Goal: Task Accomplishment & Management: Use online tool/utility

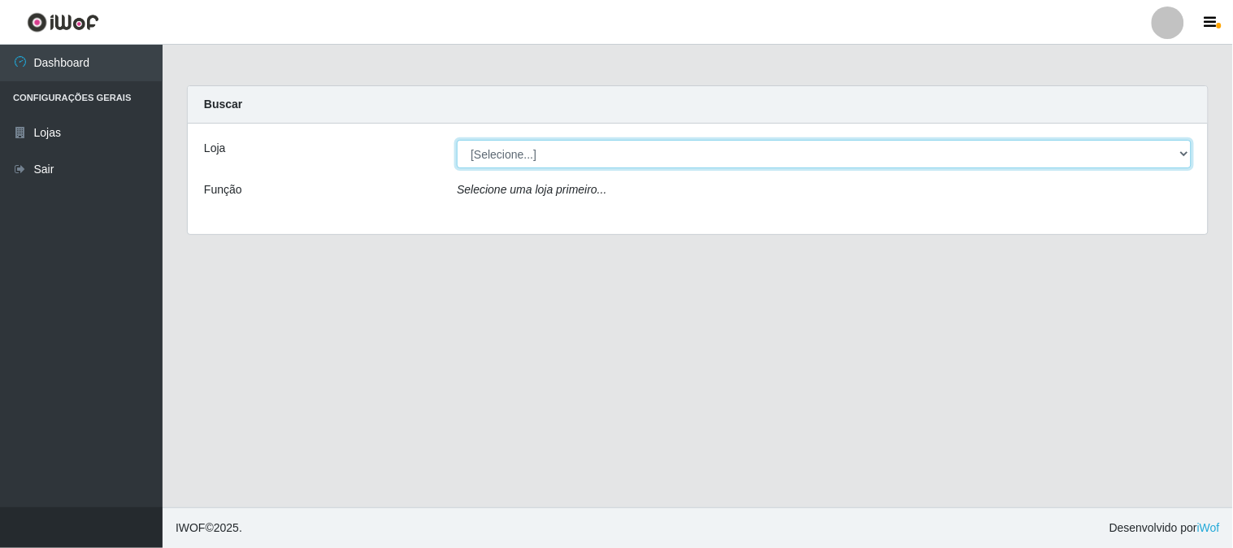
click at [1190, 148] on select "[Selecione...] Super Vilton" at bounding box center [824, 154] width 735 height 28
select select "379"
click at [457, 140] on select "[Selecione...] Super Vilton" at bounding box center [824, 154] width 735 height 28
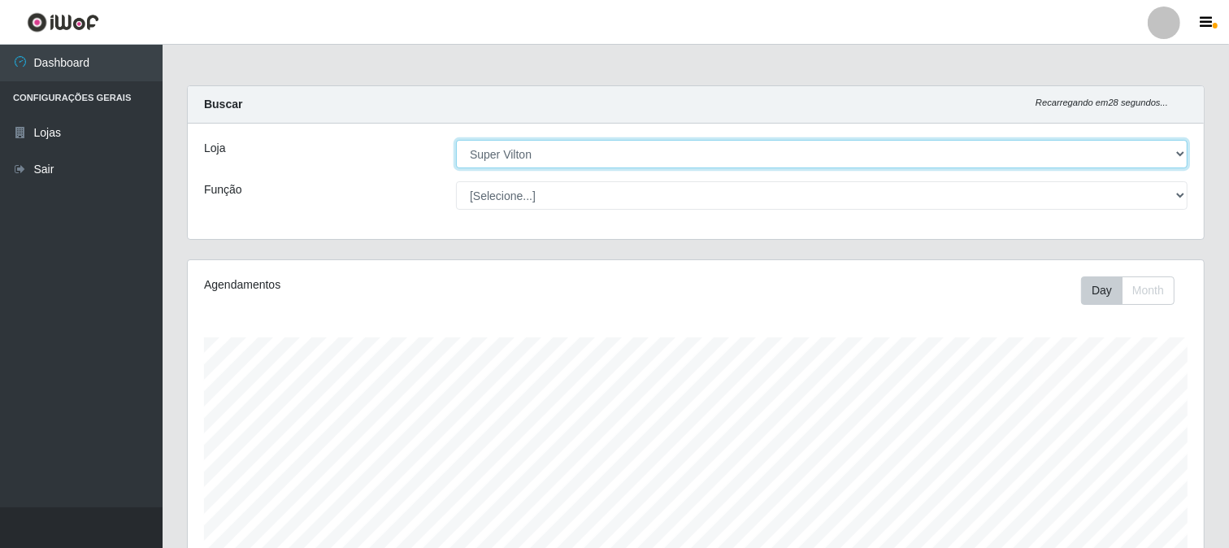
scroll to position [337, 1016]
click at [1171, 151] on select "[Selecione...] Super Vilton" at bounding box center [822, 154] width 732 height 28
click at [456, 140] on select "[Selecione...] Super Vilton" at bounding box center [822, 154] width 732 height 28
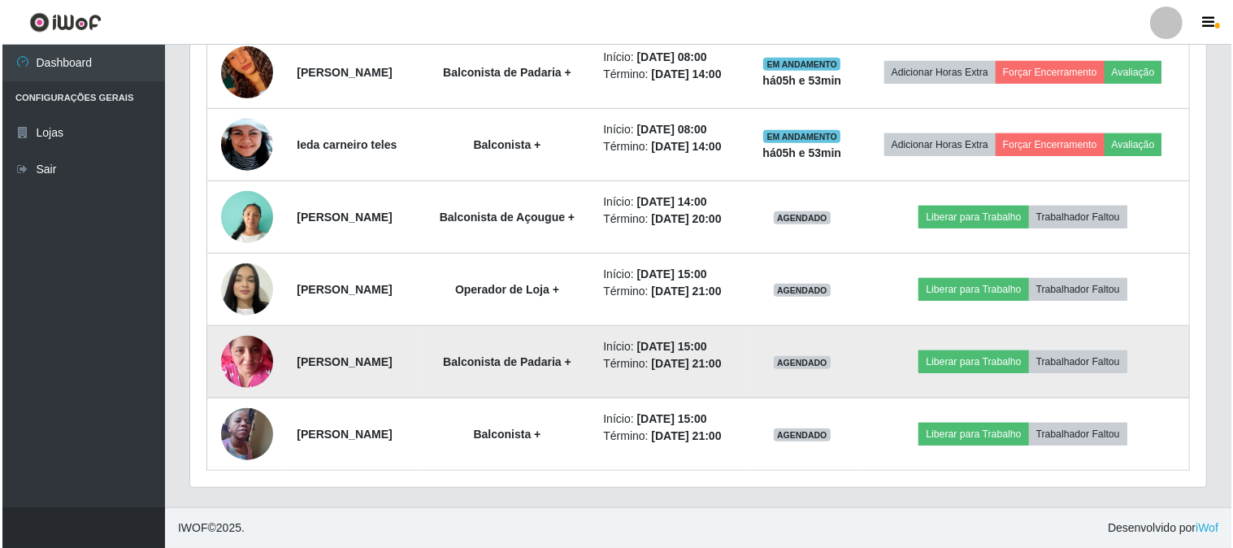
scroll to position [1003, 0]
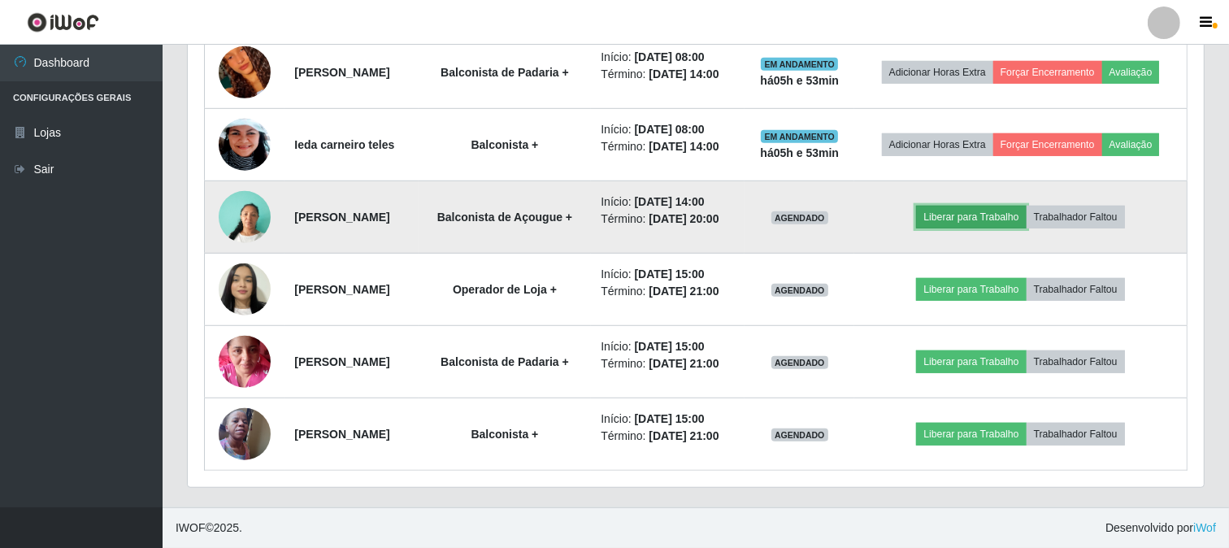
click at [1020, 206] on button "Liberar para Trabalho" at bounding box center [971, 217] width 110 height 23
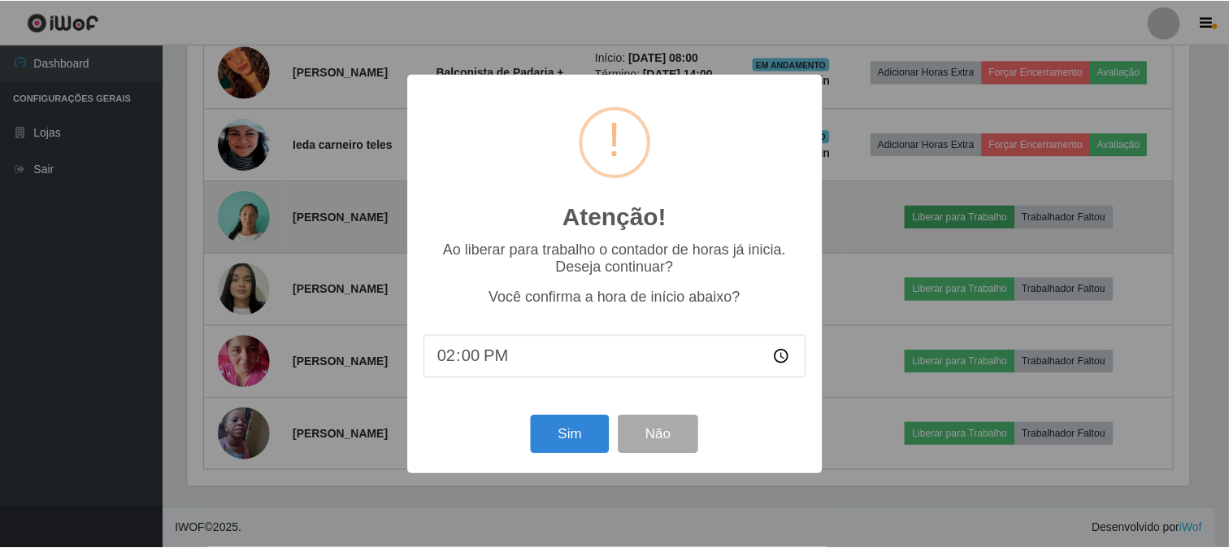
scroll to position [337, 1006]
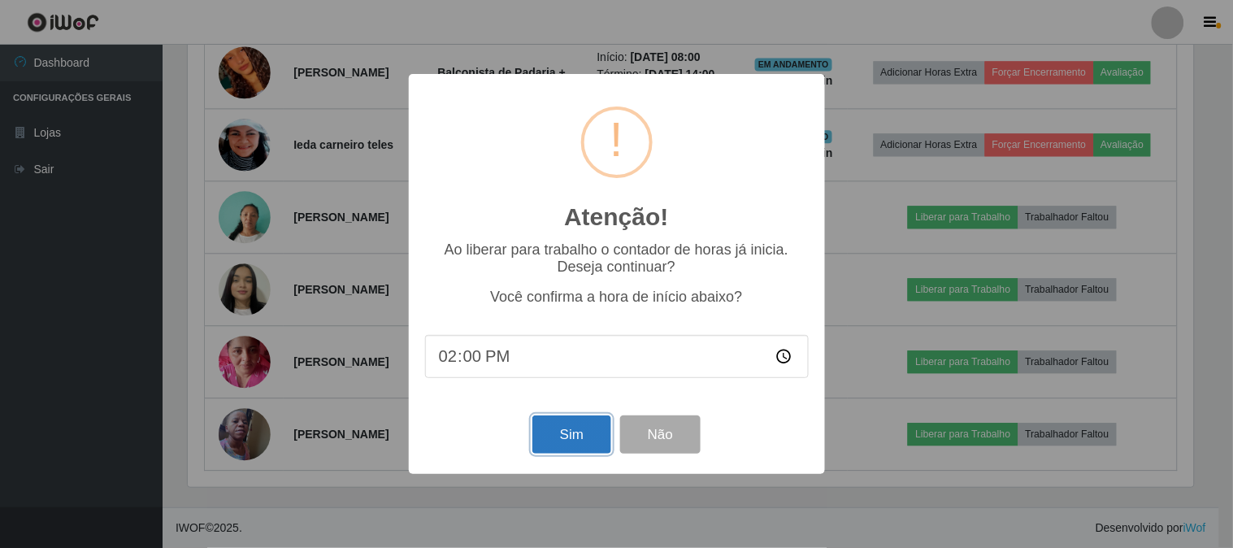
click at [569, 433] on button "Sim" at bounding box center [572, 434] width 79 height 38
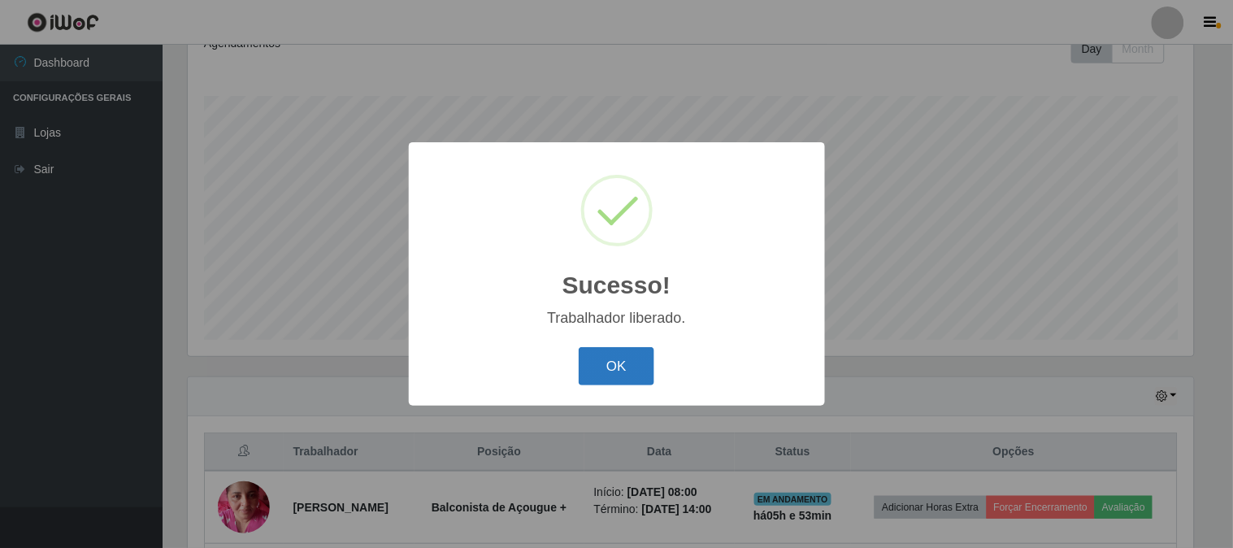
click at [627, 368] on button "OK" at bounding box center [617, 366] width 76 height 38
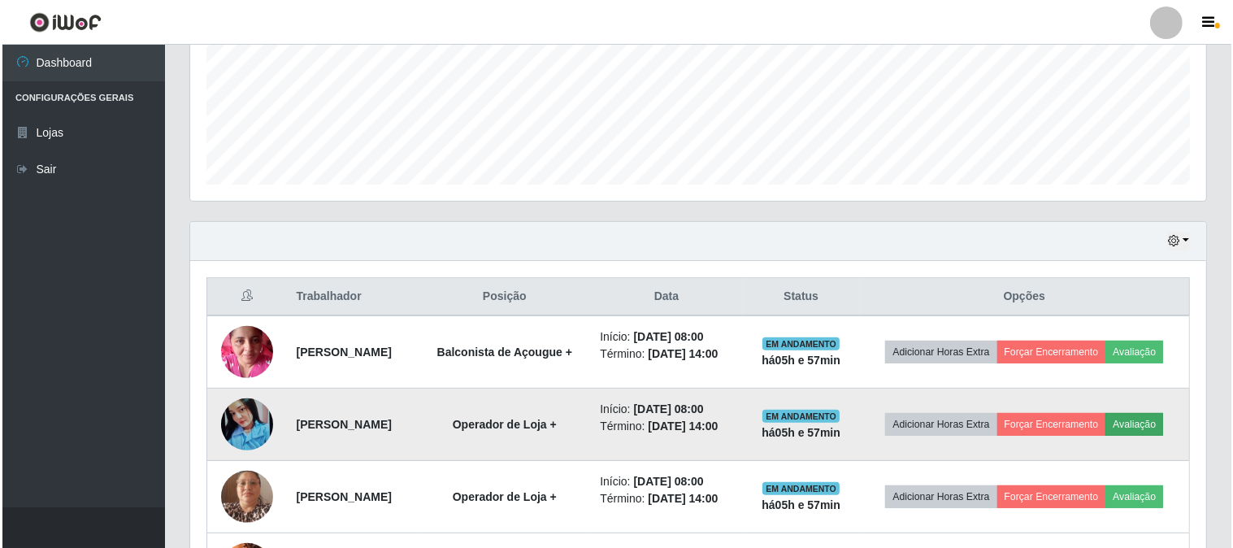
scroll to position [513, 0]
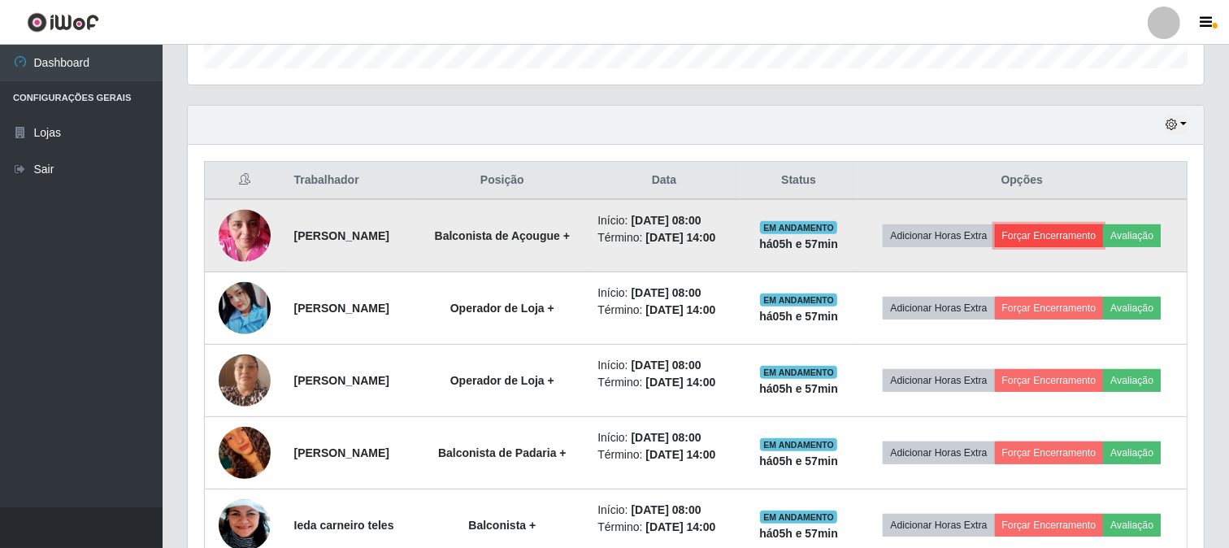
click at [1103, 226] on button "Forçar Encerramento" at bounding box center [1049, 235] width 109 height 23
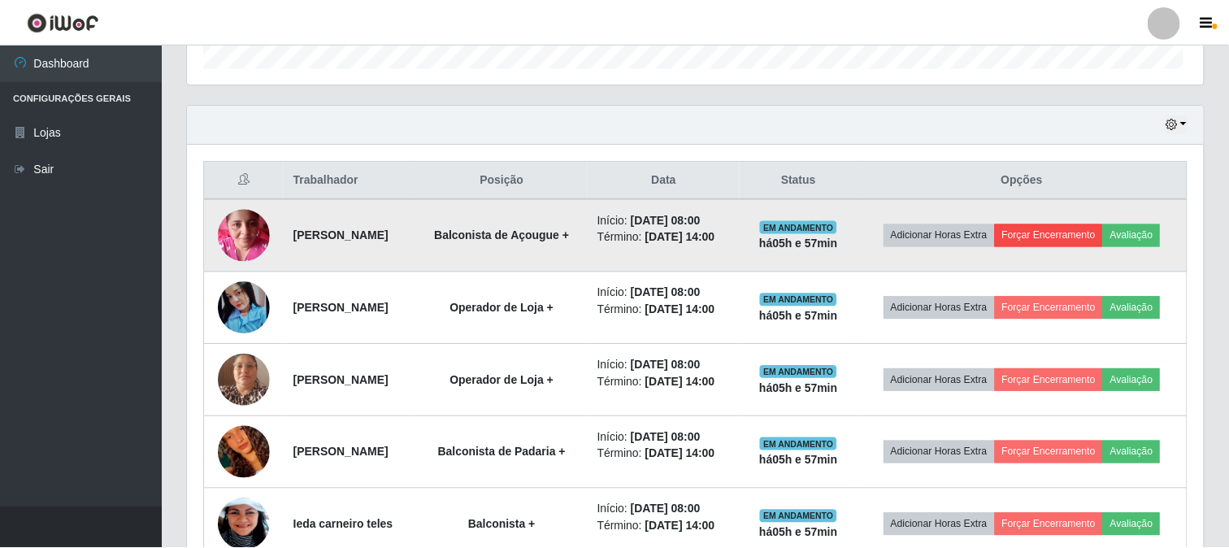
scroll to position [337, 1006]
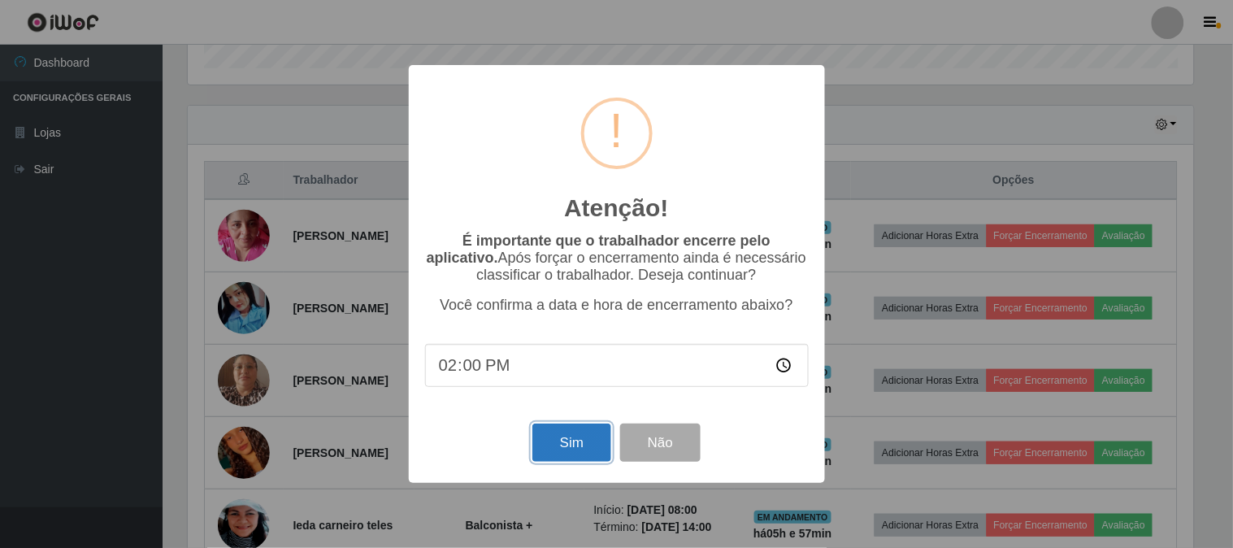
click at [581, 433] on button "Sim" at bounding box center [572, 443] width 79 height 38
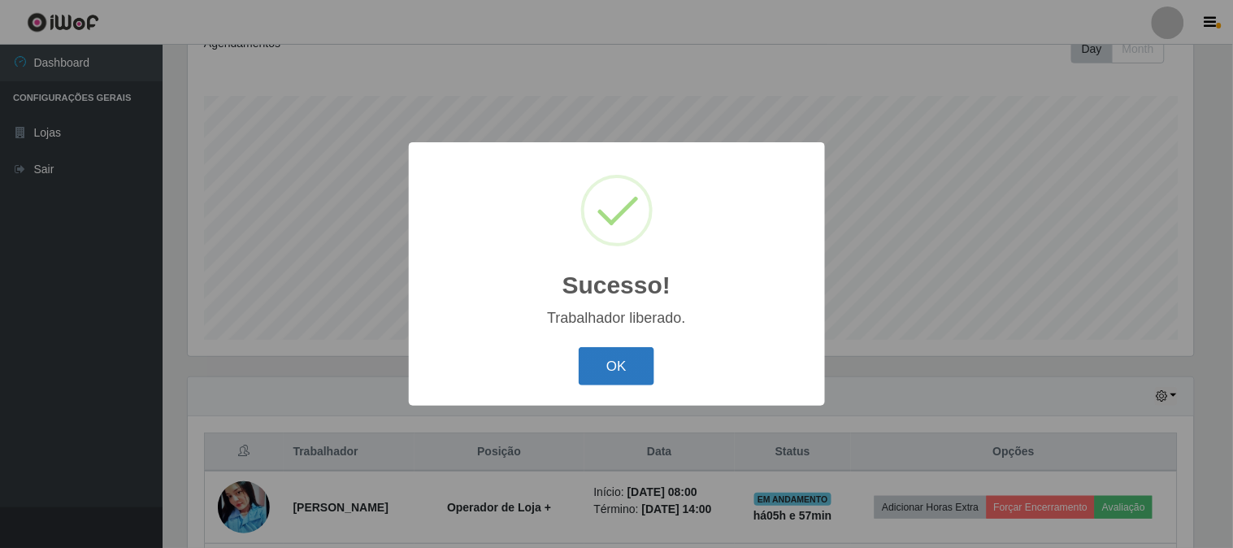
click at [599, 367] on button "OK" at bounding box center [617, 366] width 76 height 38
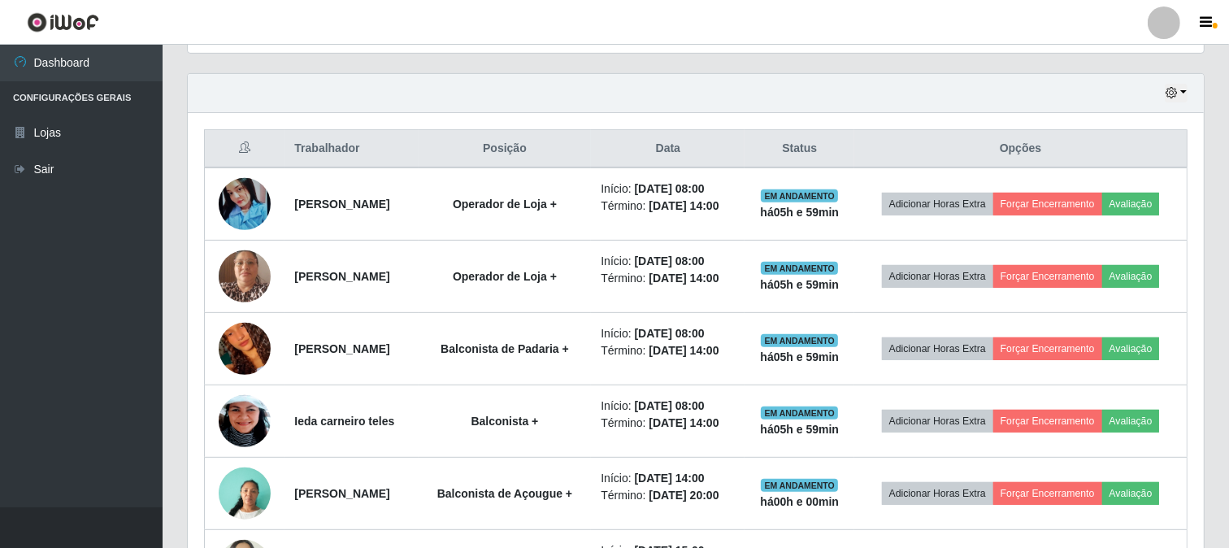
scroll to position [513, 0]
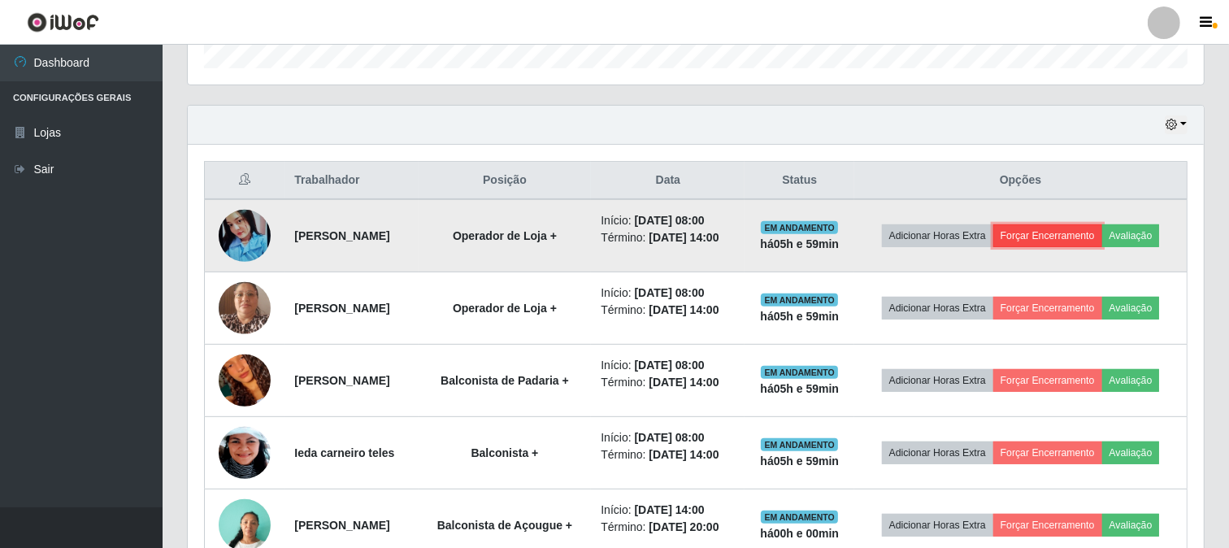
click at [1103, 228] on button "Forçar Encerramento" at bounding box center [1048, 235] width 109 height 23
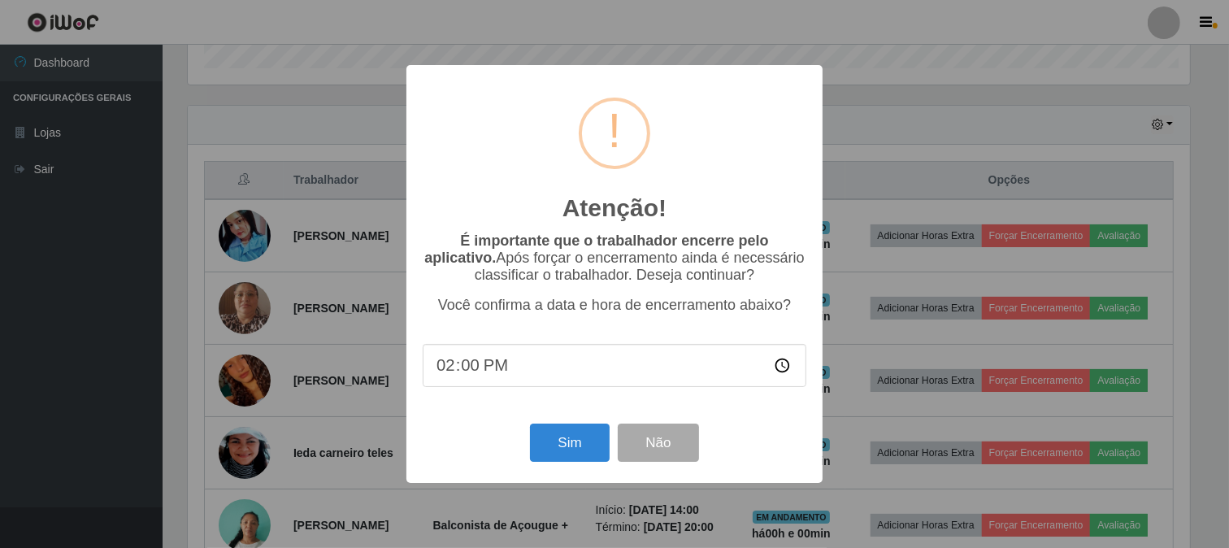
scroll to position [337, 1006]
click at [563, 433] on button "Sim" at bounding box center [572, 443] width 79 height 38
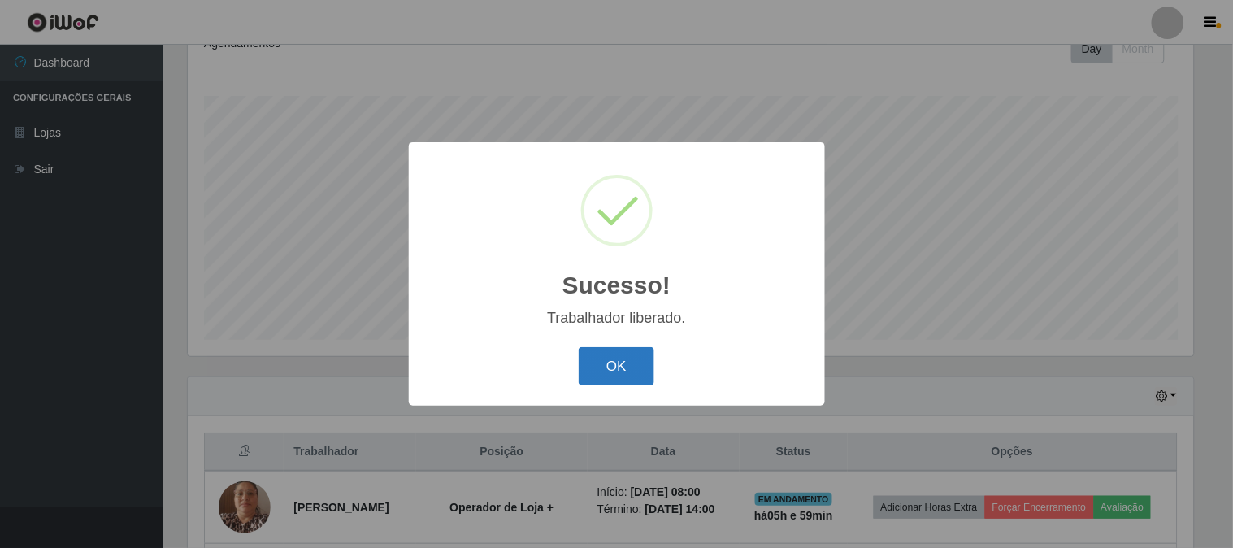
click at [603, 355] on button "OK" at bounding box center [617, 366] width 76 height 38
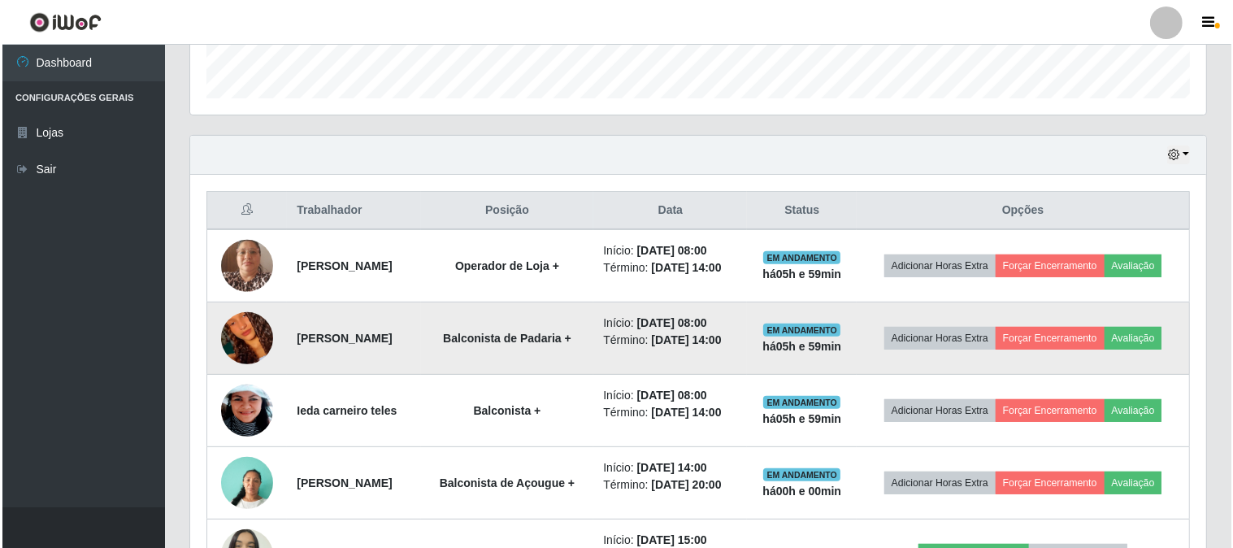
scroll to position [513, 0]
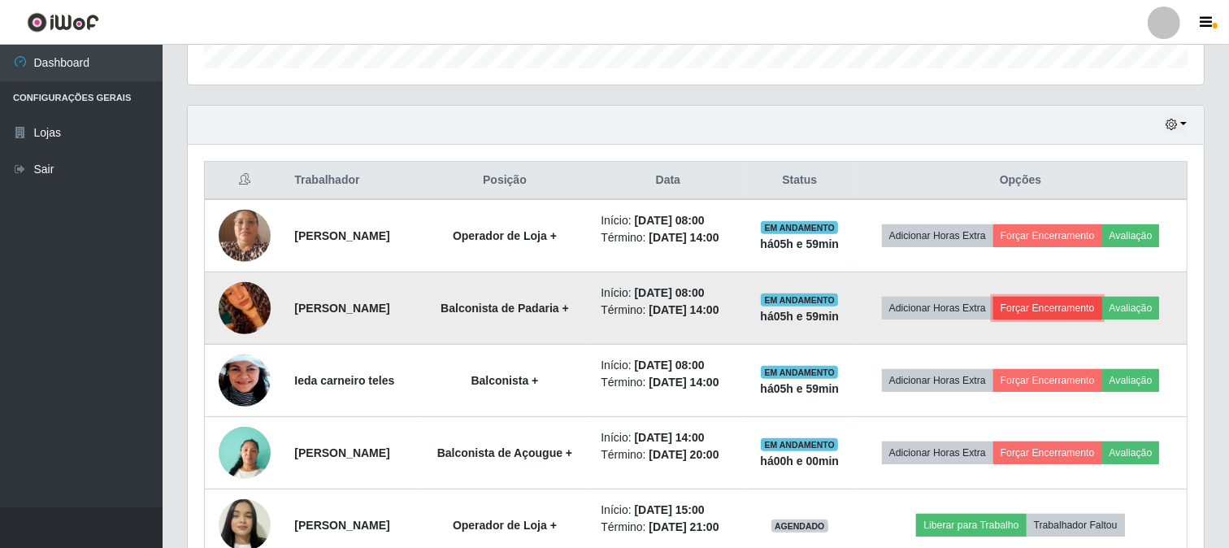
click at [1083, 307] on button "Forçar Encerramento" at bounding box center [1048, 308] width 109 height 23
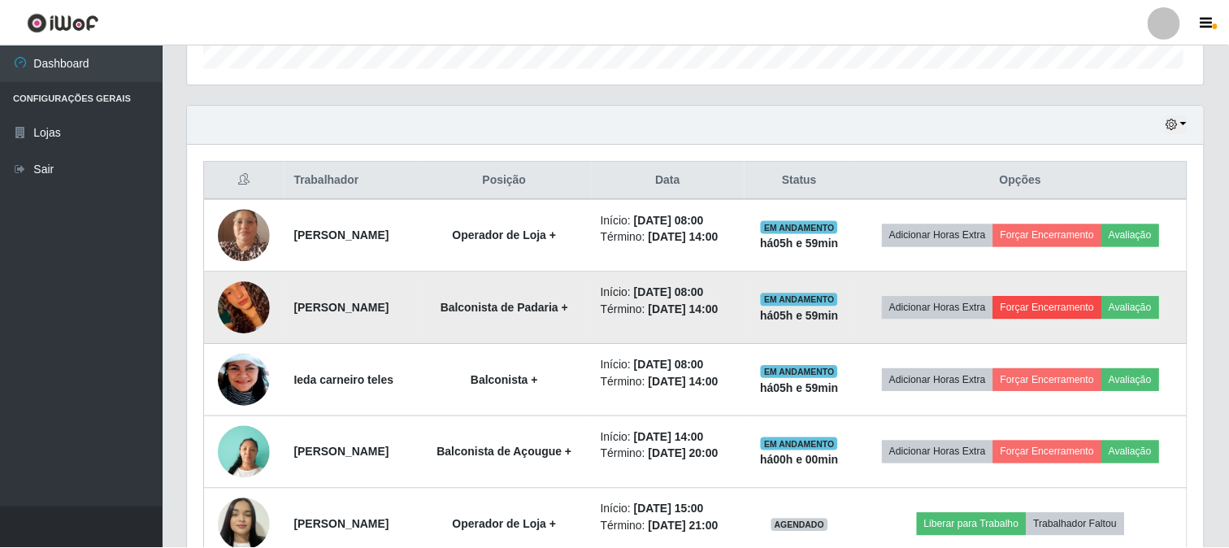
scroll to position [337, 1006]
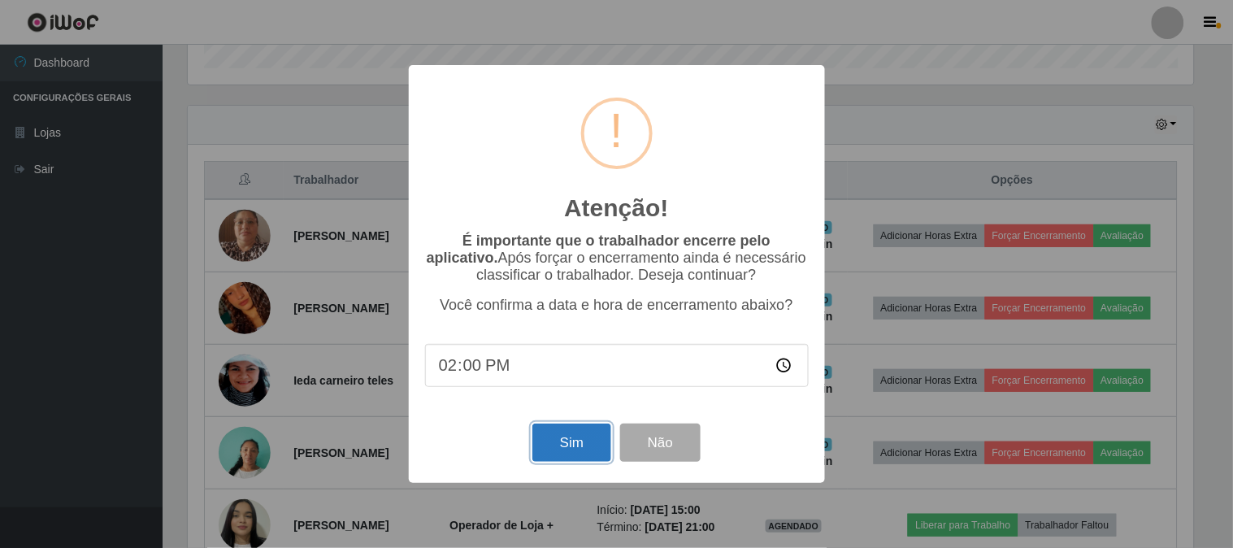
click at [588, 453] on button "Sim" at bounding box center [572, 443] width 79 height 38
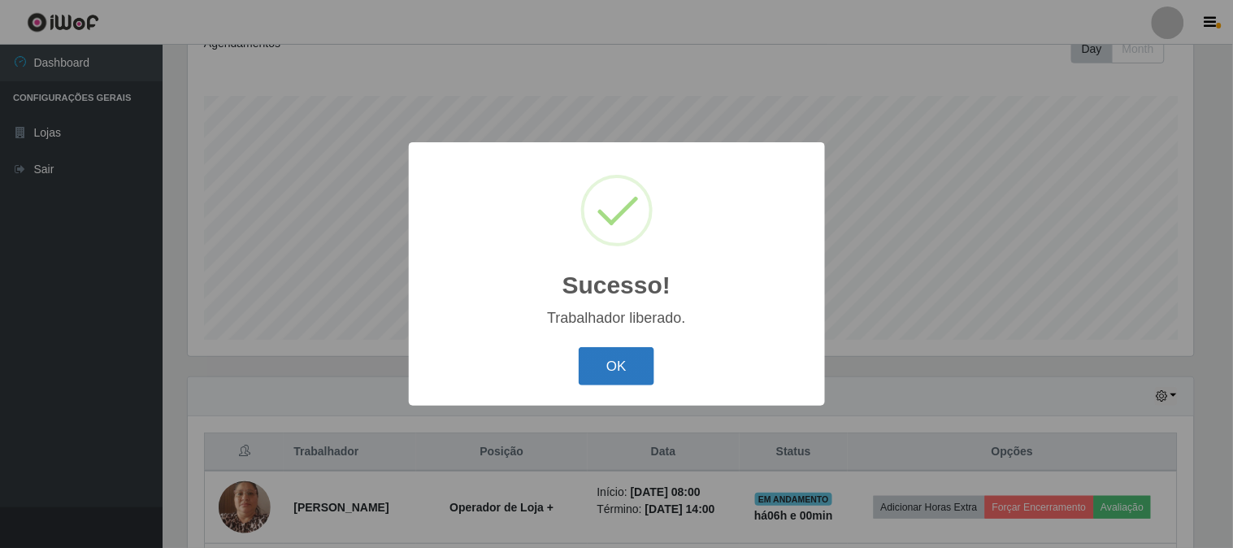
click at [615, 371] on button "OK" at bounding box center [617, 366] width 76 height 38
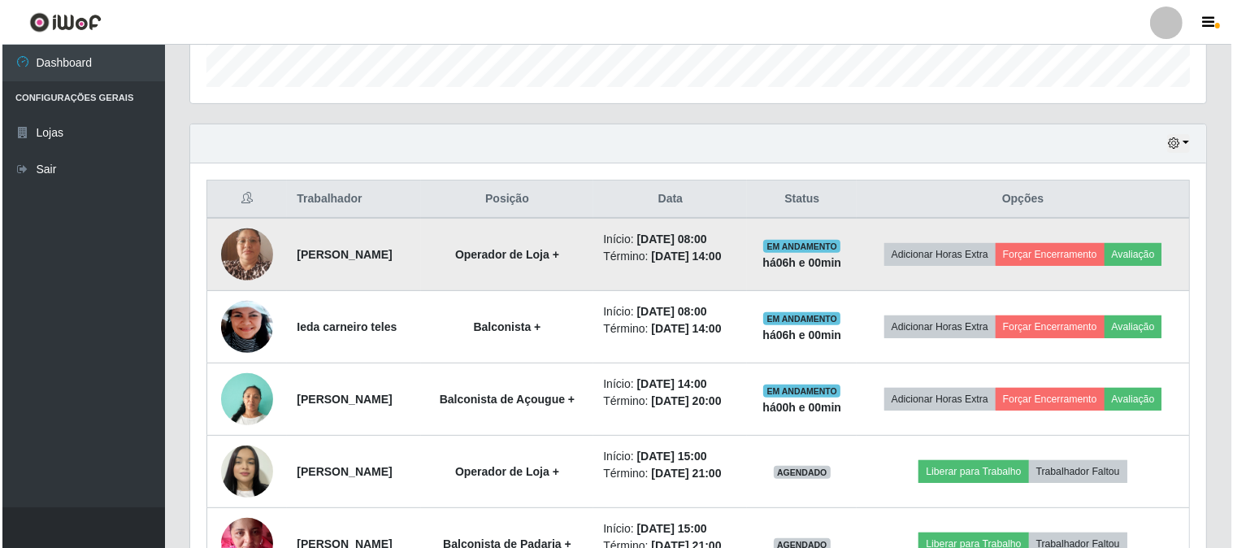
scroll to position [603, 0]
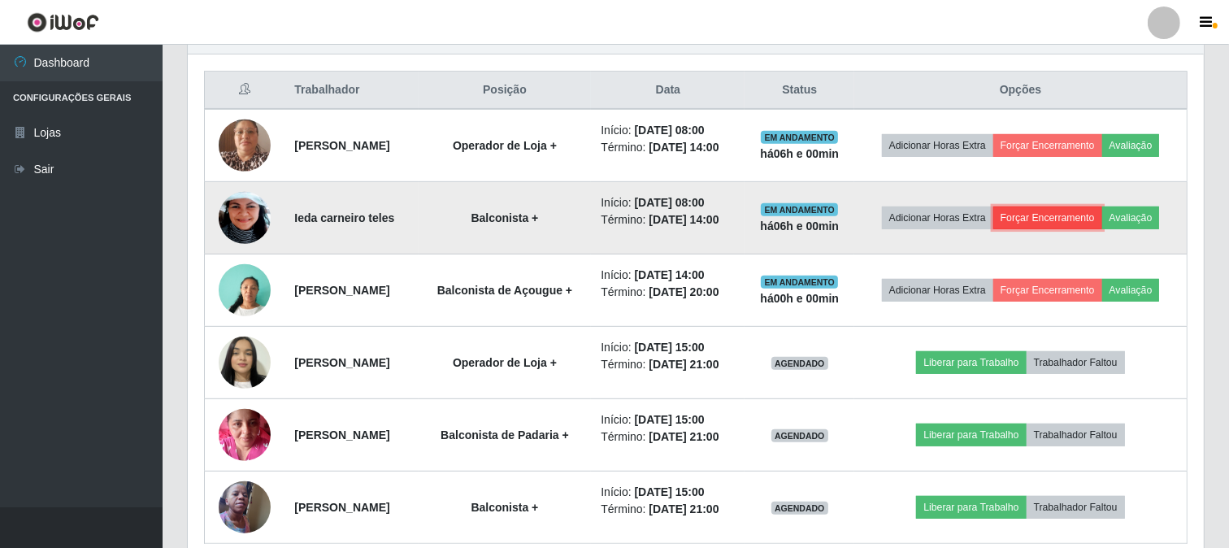
click at [1084, 213] on button "Forçar Encerramento" at bounding box center [1048, 218] width 109 height 23
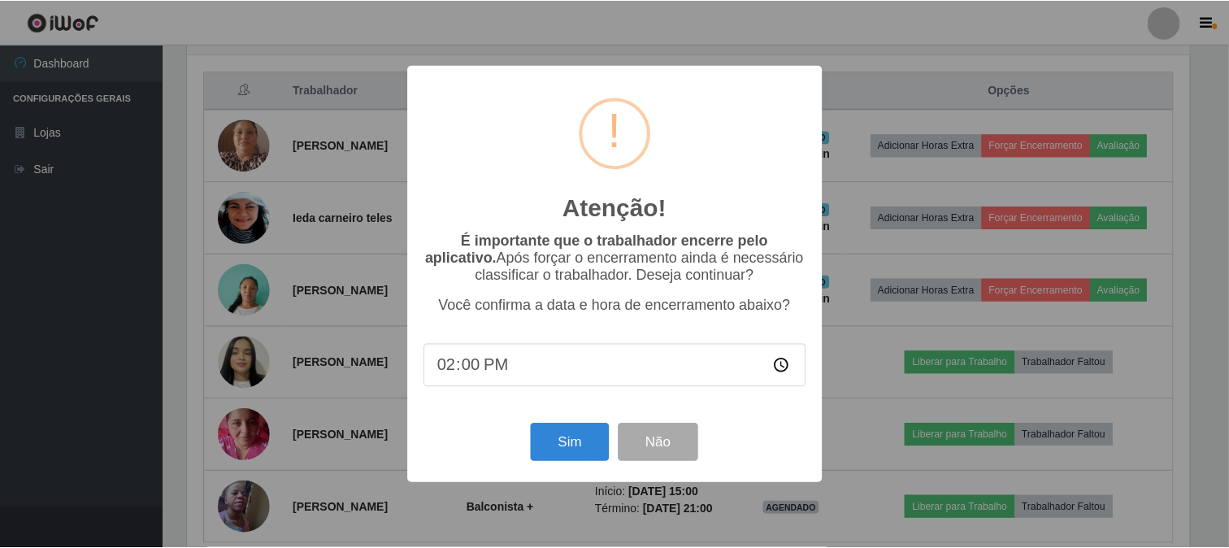
scroll to position [337, 1006]
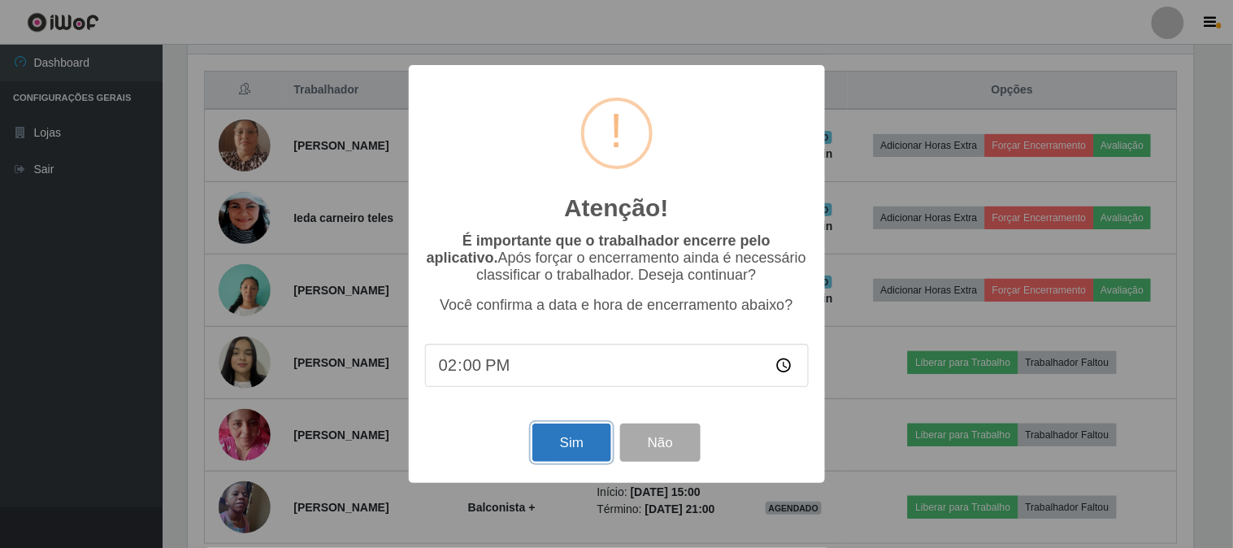
click at [581, 450] on button "Sim" at bounding box center [572, 443] width 79 height 38
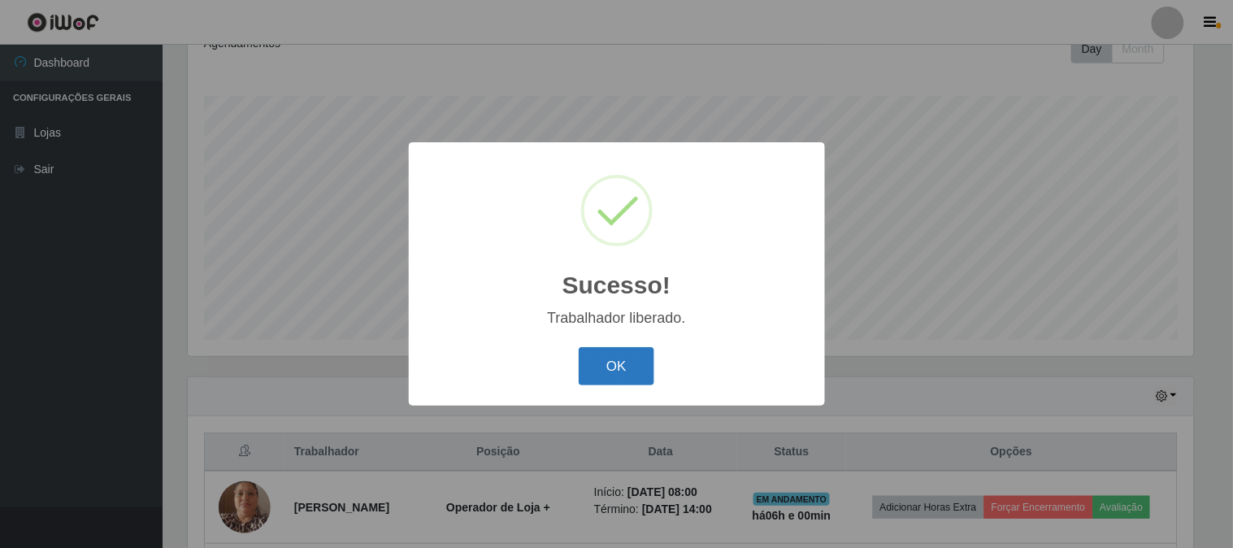
click at [616, 348] on button "OK" at bounding box center [617, 366] width 76 height 38
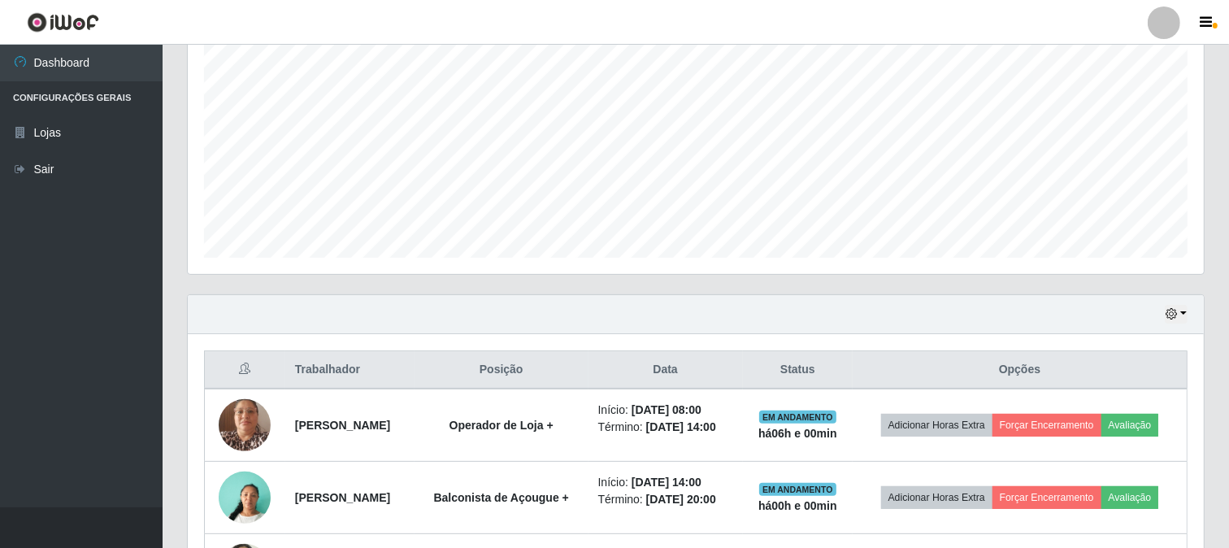
scroll to position [0, 0]
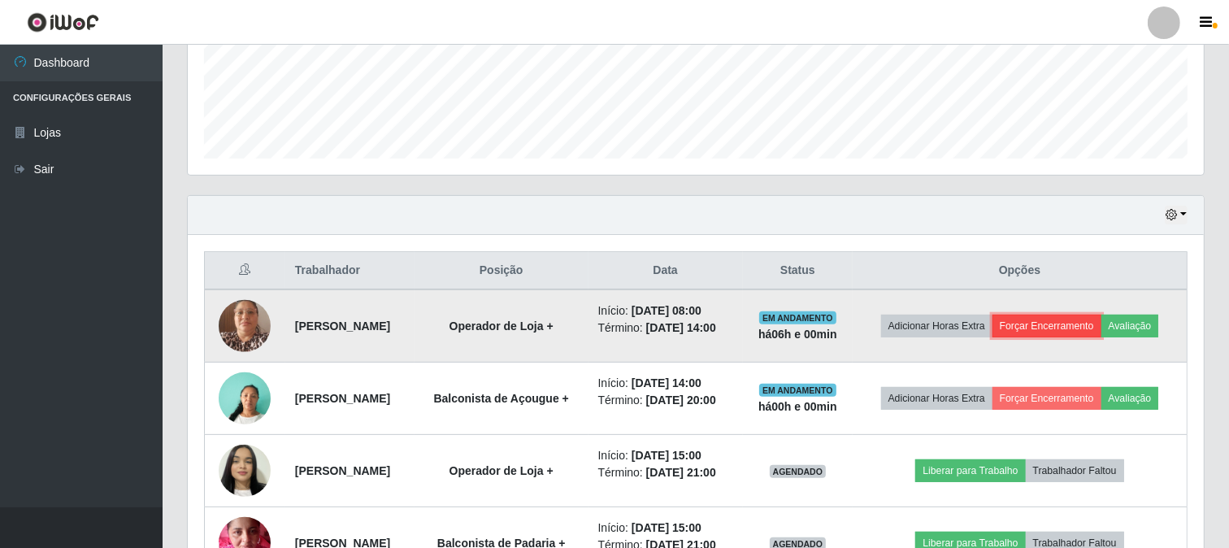
click at [1102, 315] on button "Forçar Encerramento" at bounding box center [1047, 326] width 109 height 23
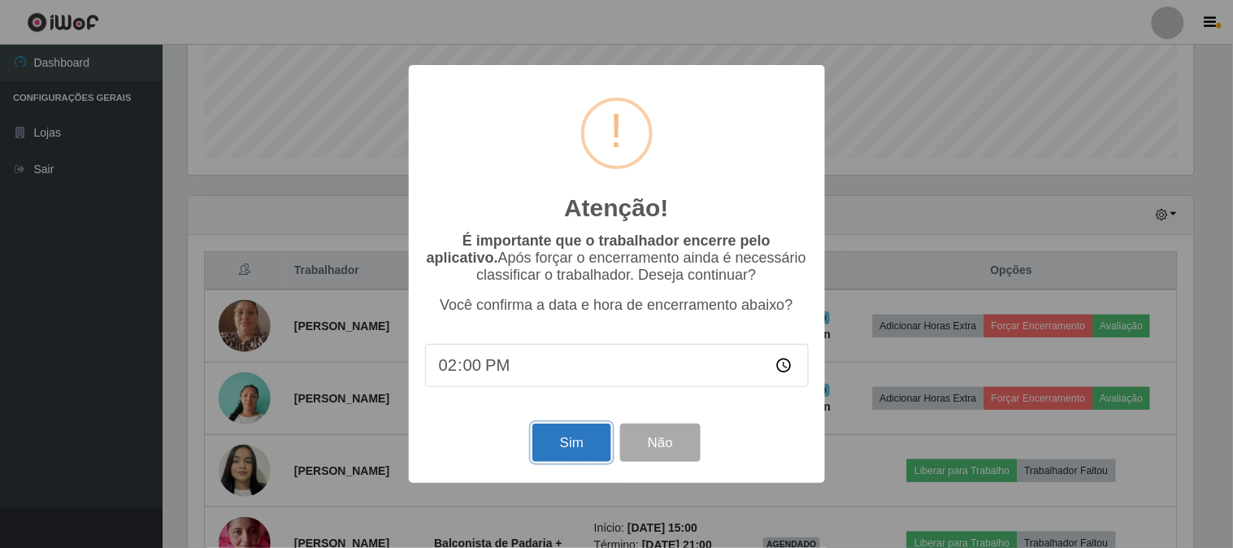
click at [558, 446] on button "Sim" at bounding box center [572, 443] width 79 height 38
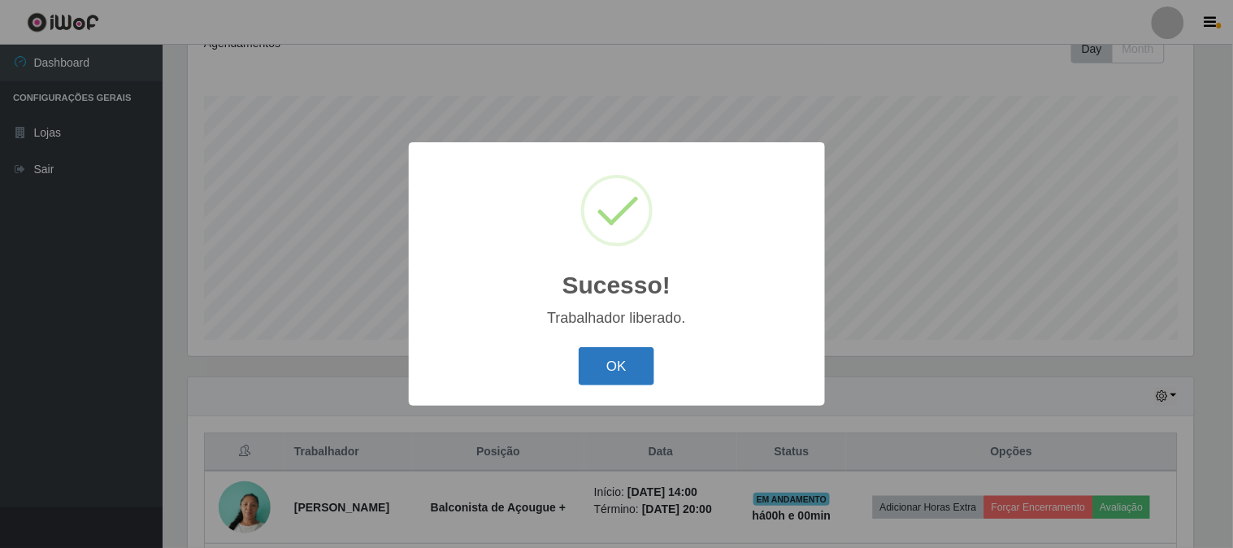
click at [611, 372] on button "OK" at bounding box center [617, 366] width 76 height 38
